Goal: Information Seeking & Learning: Check status

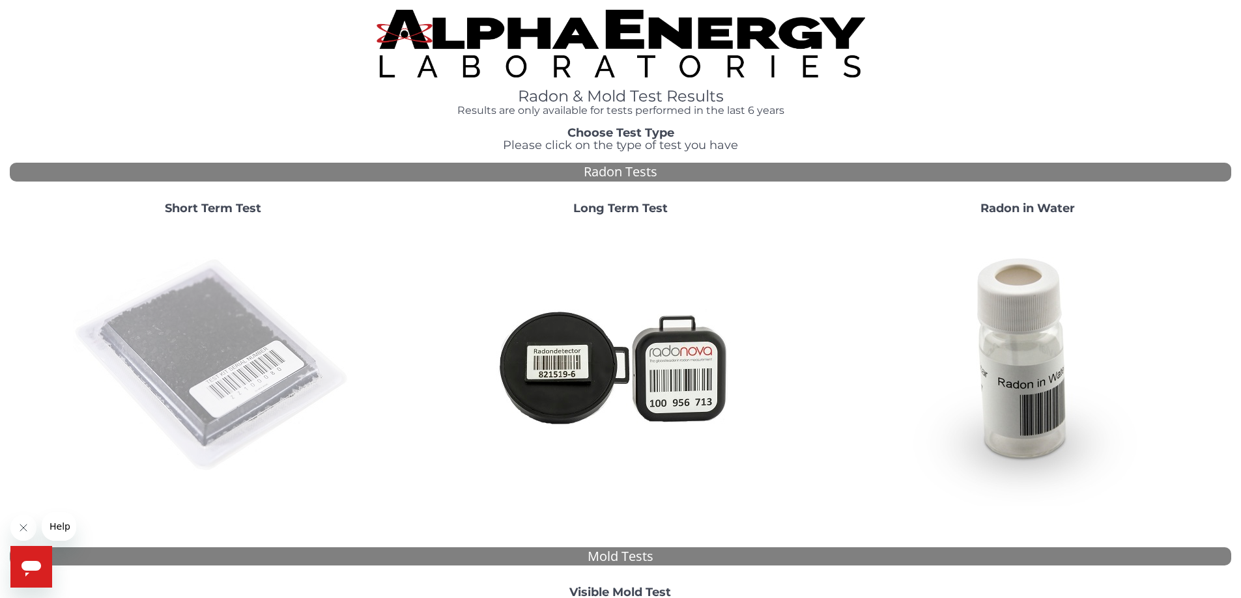
click at [184, 393] on img at bounding box center [213, 366] width 280 height 280
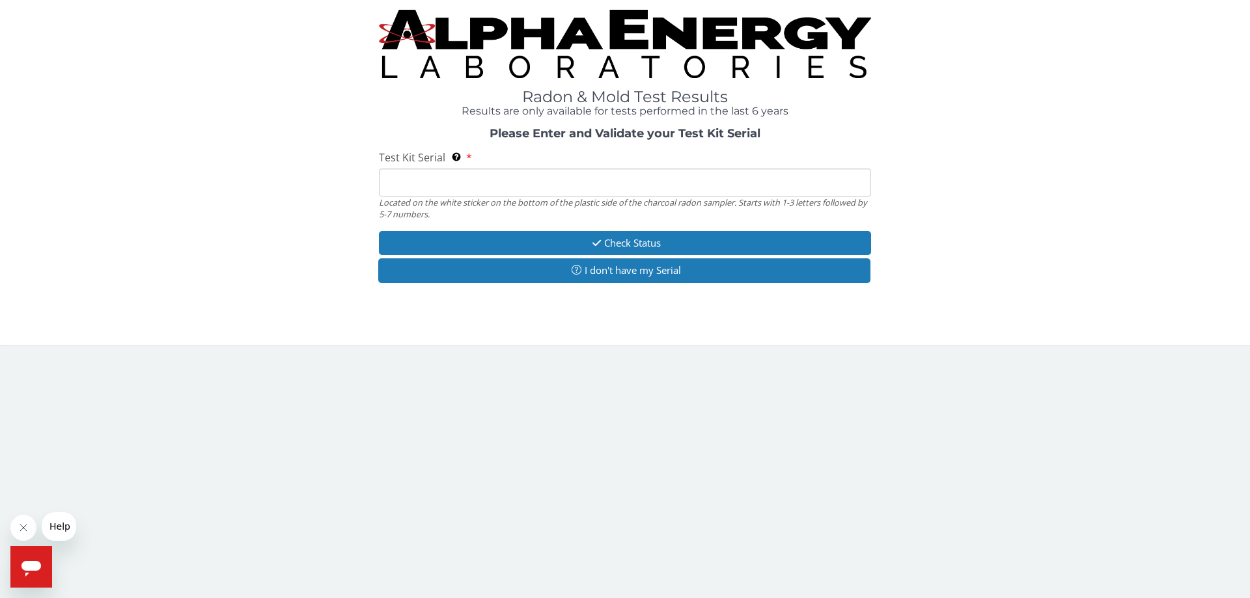
click at [541, 176] on input "Test Kit Serial Located on the white sticker on the bottom of the plastic side …" at bounding box center [625, 183] width 492 height 28
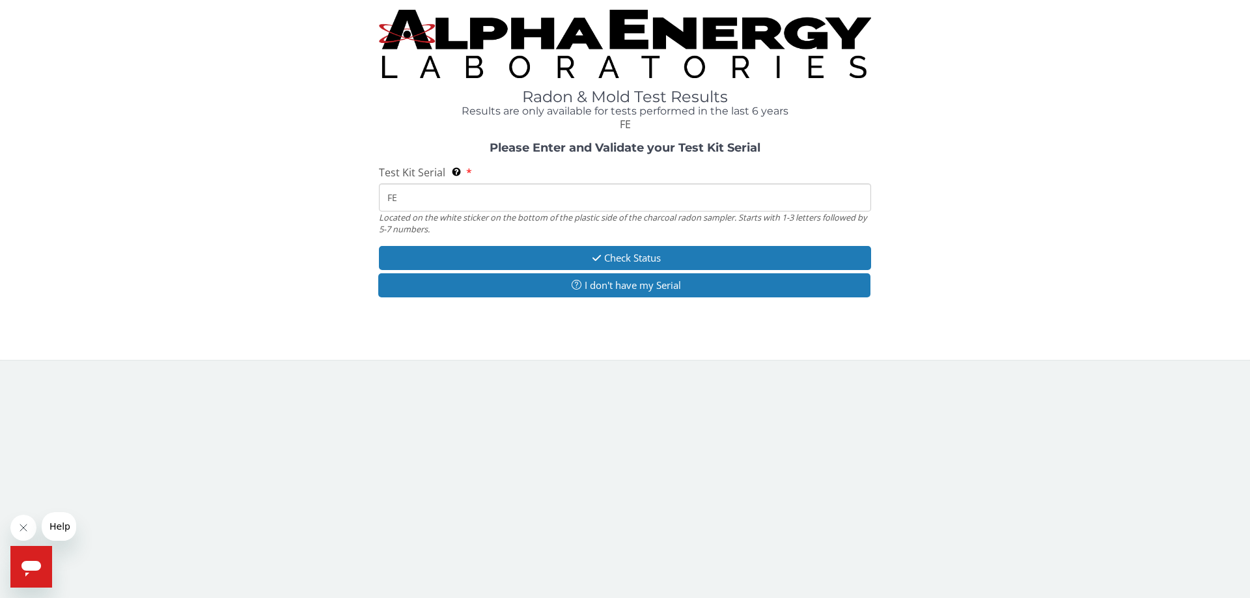
type input "FE469206"
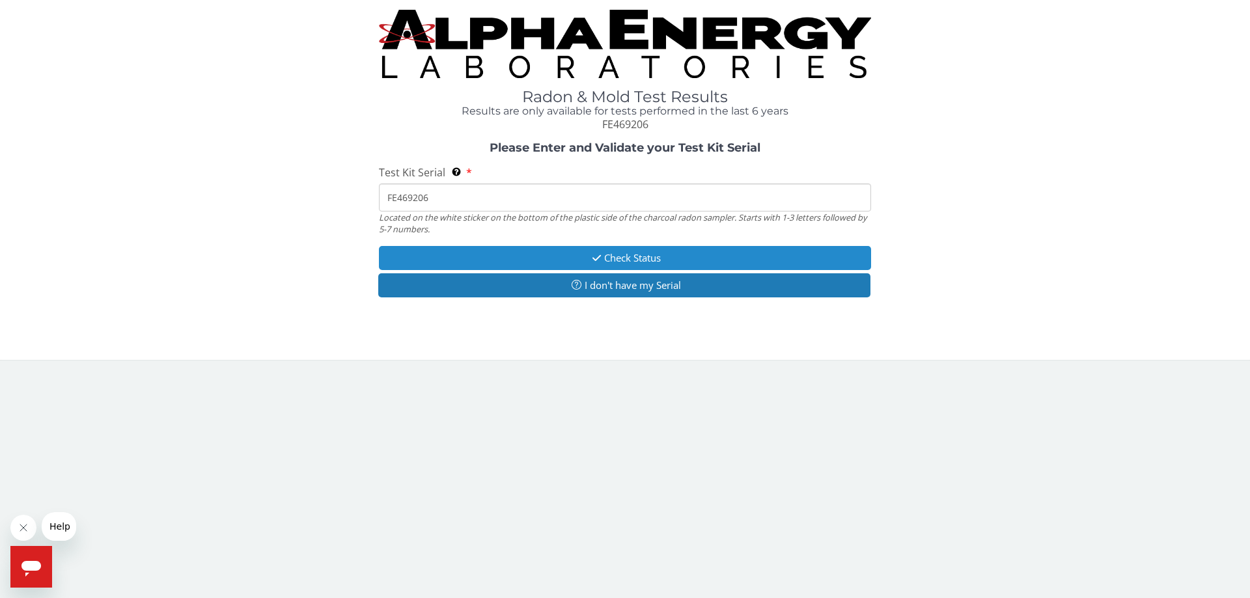
click at [524, 255] on button "Check Status" at bounding box center [625, 258] width 492 height 24
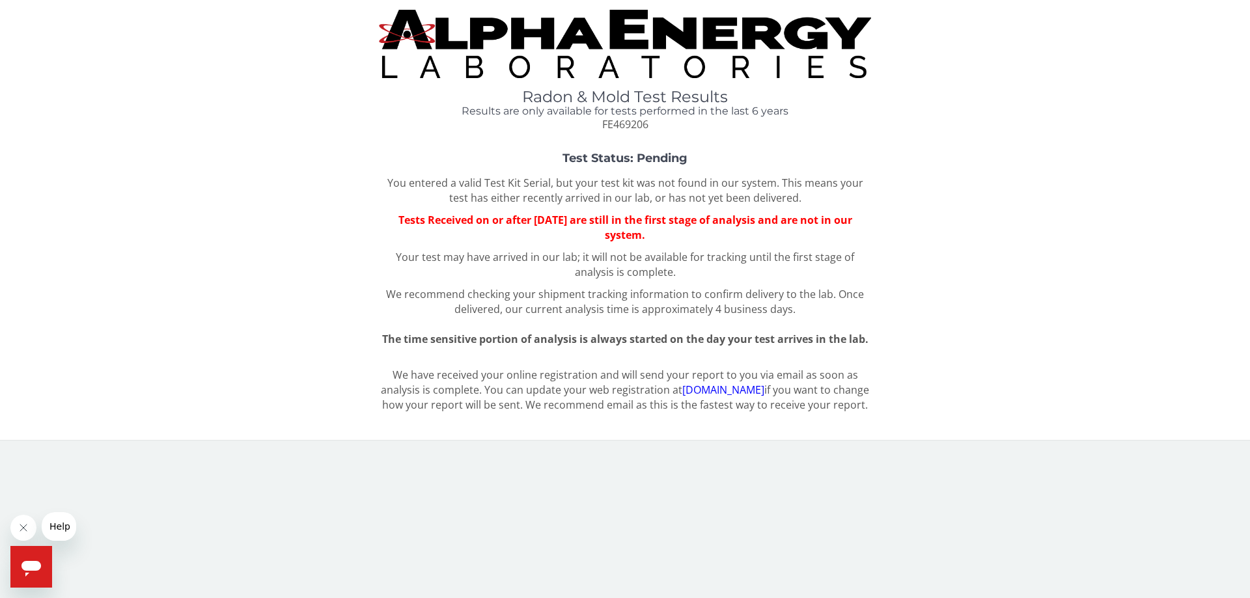
click at [1043, 204] on div "Test Status: Pending You entered a valid Test Kit Serial, but your test kit was…" at bounding box center [625, 249] width 1231 height 195
